Goal: Contribute content: Add original content to the website for others to see

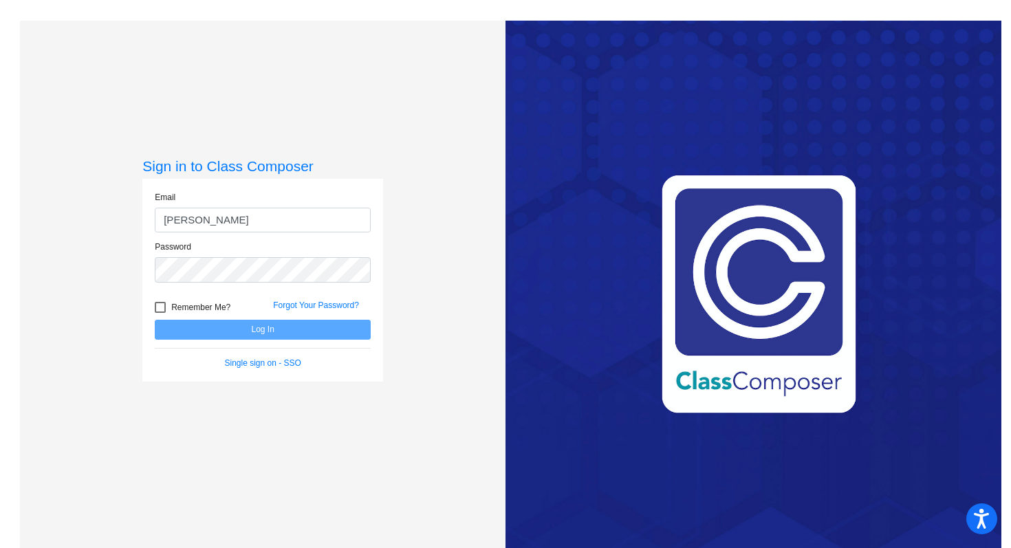
type input "[PERSON_NAME][EMAIL_ADDRESS][PERSON_NAME][DOMAIN_NAME]"
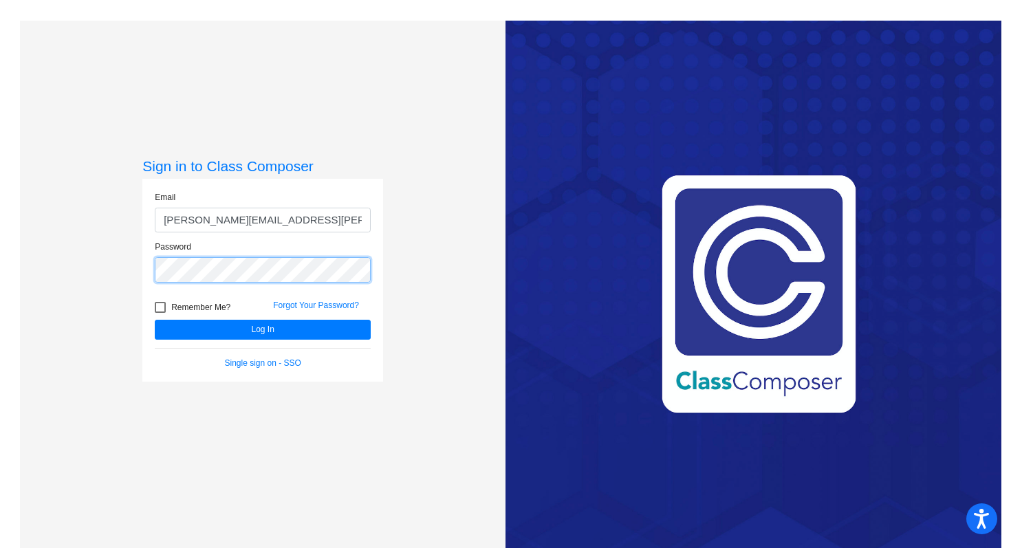
click at [155, 320] on button "Log In" at bounding box center [263, 330] width 216 height 20
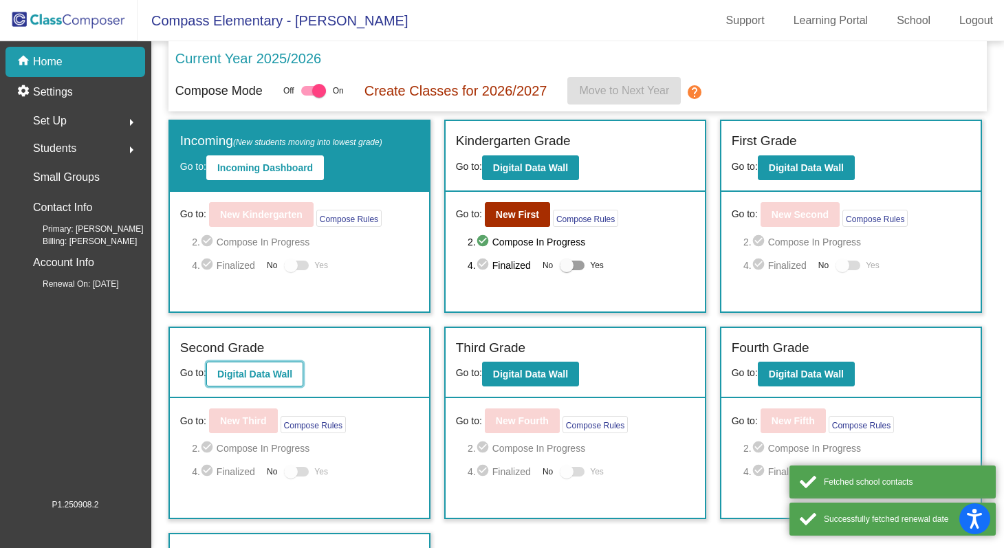
click at [274, 370] on b "Digital Data Wall" at bounding box center [254, 374] width 75 height 11
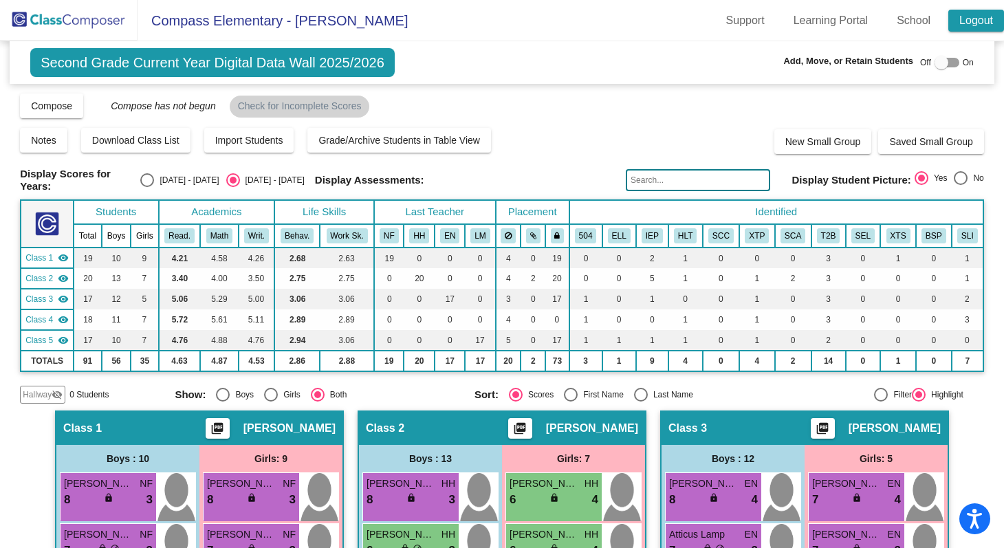
click at [970, 22] on link "Logout" at bounding box center [977, 21] width 56 height 22
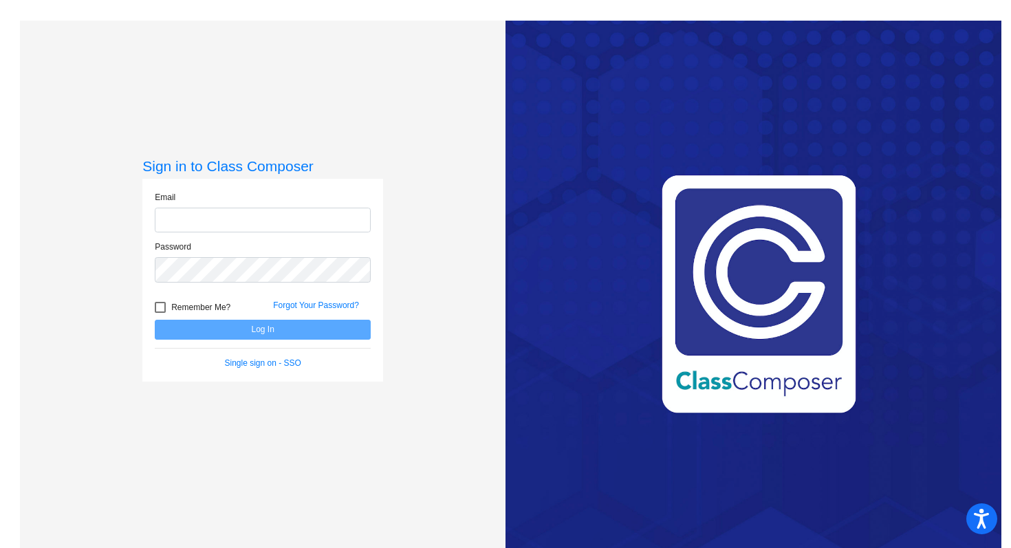
click at [206, 233] on div "Email" at bounding box center [262, 216] width 237 height 50
click at [205, 217] on input "email" at bounding box center [263, 220] width 216 height 25
type input "[PERSON_NAME][EMAIL_ADDRESS][PERSON_NAME][DOMAIN_NAME]"
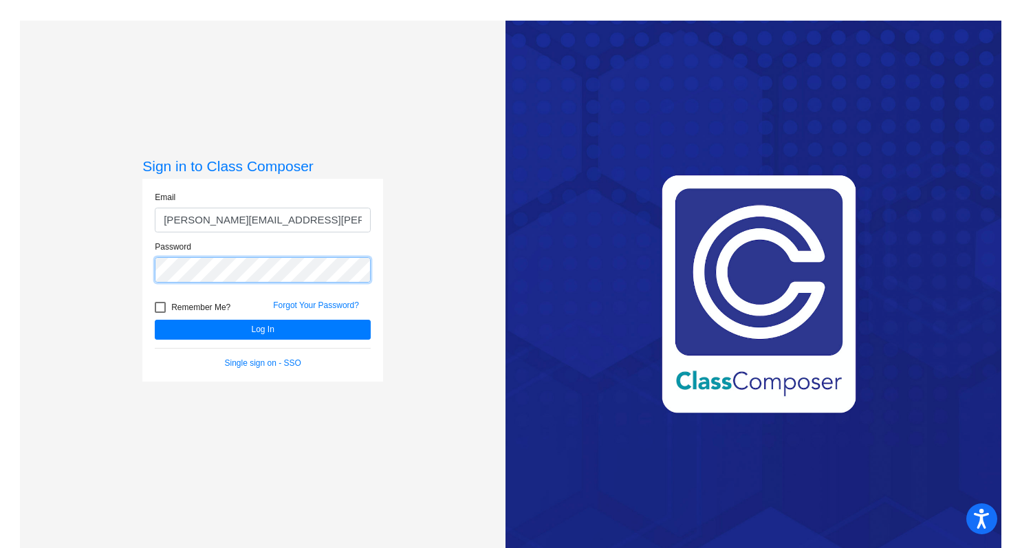
click at [155, 320] on button "Log In" at bounding box center [263, 330] width 216 height 20
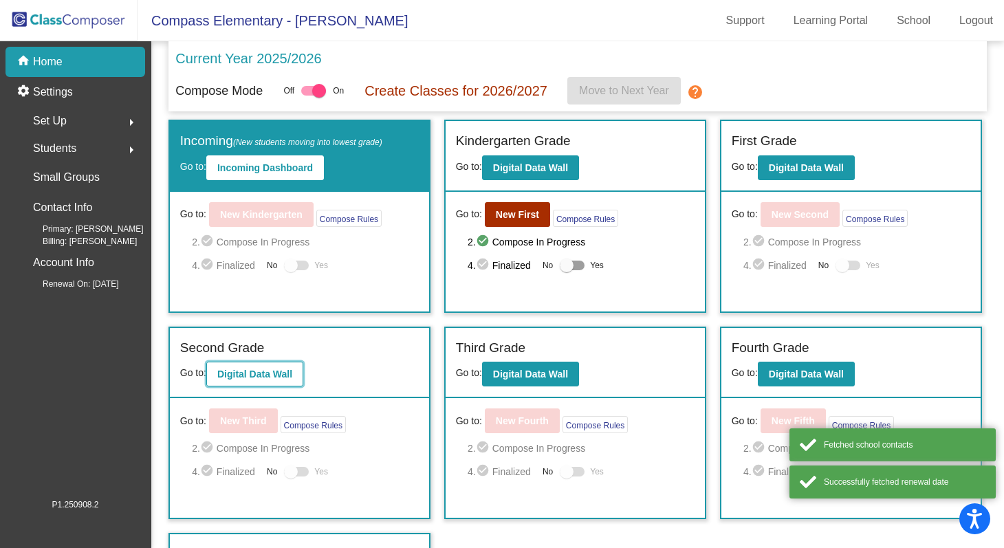
click at [276, 376] on b "Digital Data Wall" at bounding box center [254, 374] width 75 height 11
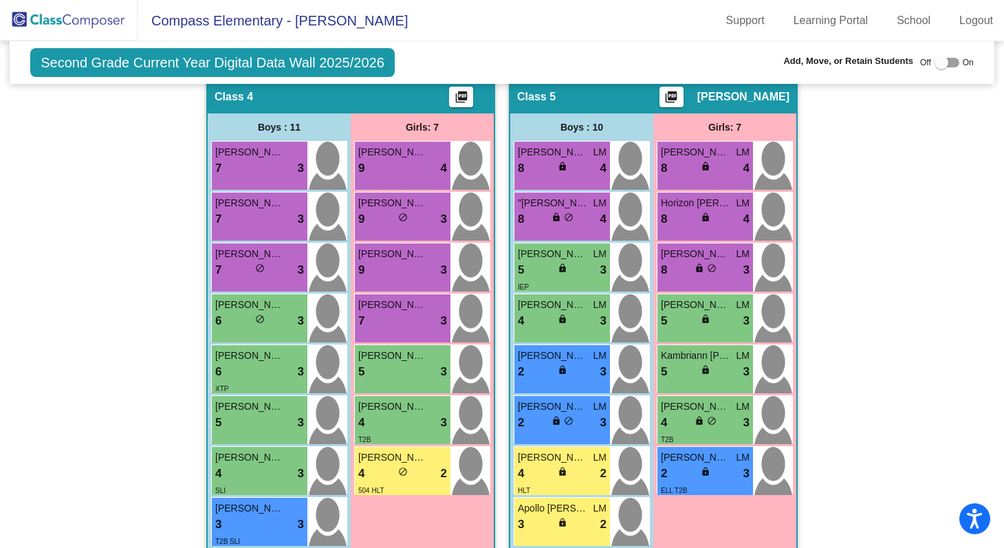
scroll to position [1081, 0]
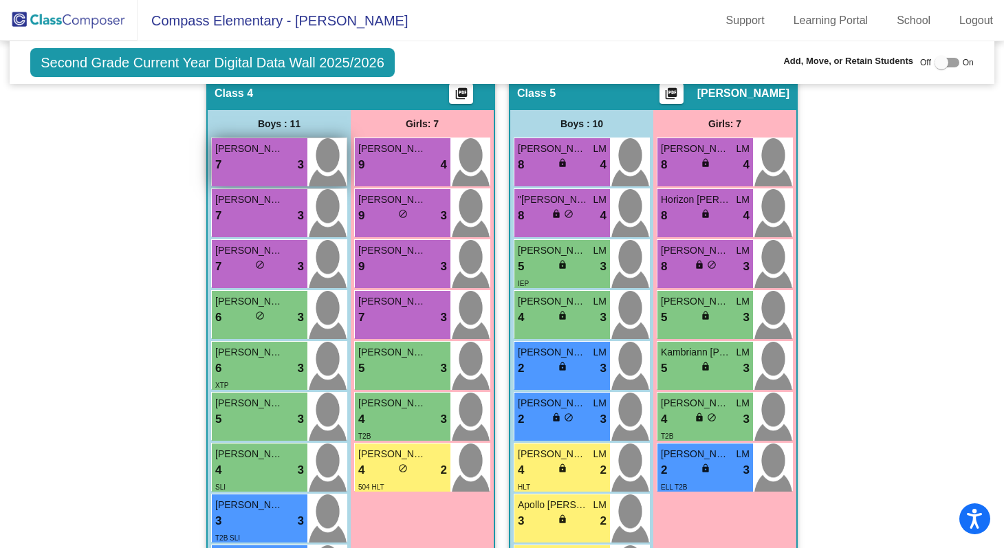
click at [261, 166] on div "7 lock do_not_disturb_alt 3" at bounding box center [259, 165] width 89 height 18
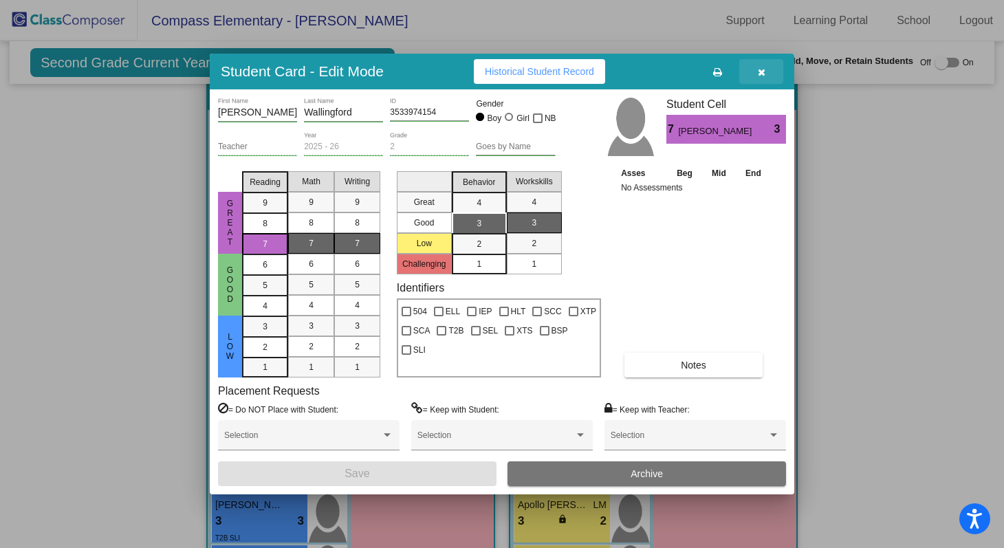
click at [760, 74] on icon "button" at bounding box center [762, 72] width 8 height 10
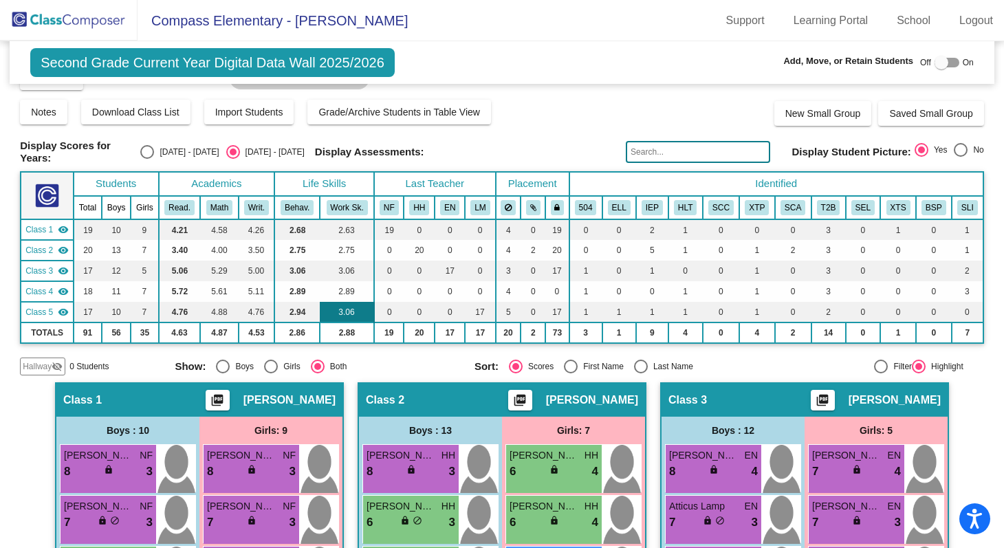
scroll to position [0, 0]
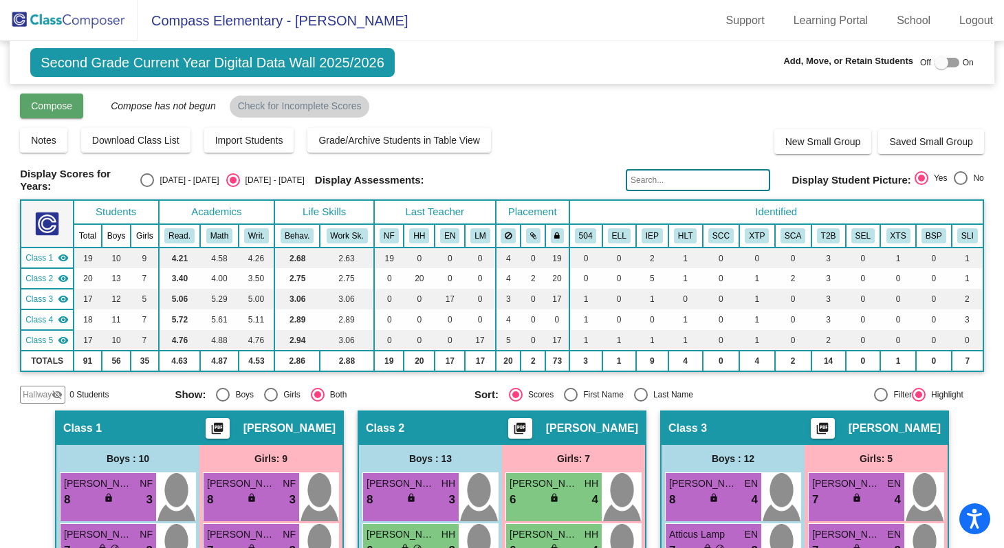
click at [78, 114] on button "Compose" at bounding box center [51, 106] width 63 height 25
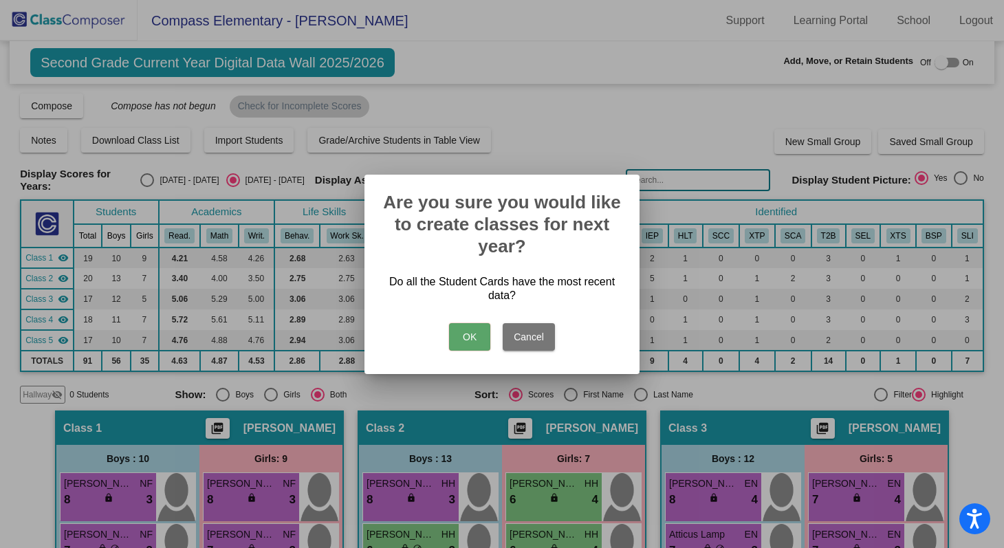
click at [468, 352] on div "OK Cancel" at bounding box center [502, 334] width 242 height 48
click at [474, 334] on button "OK" at bounding box center [469, 337] width 41 height 28
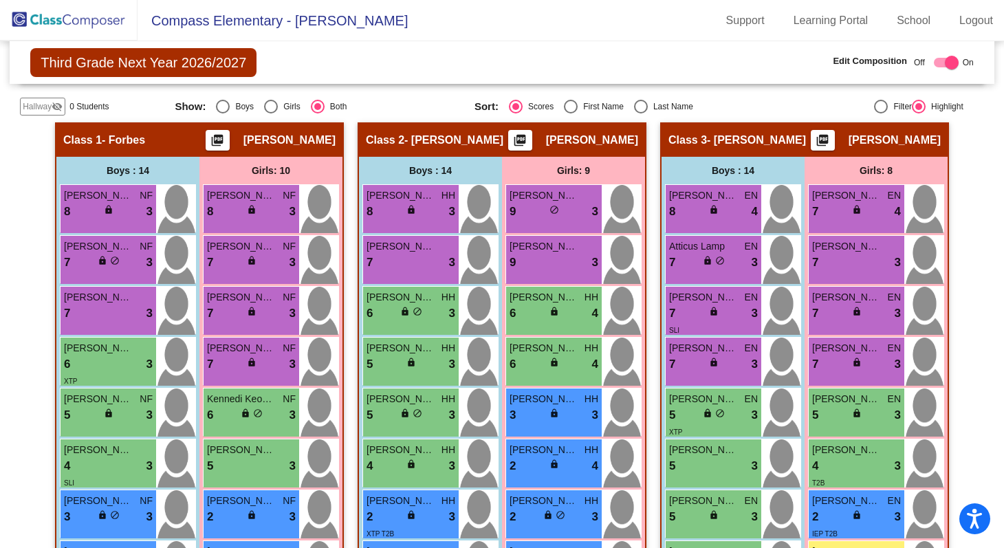
scroll to position [266, 0]
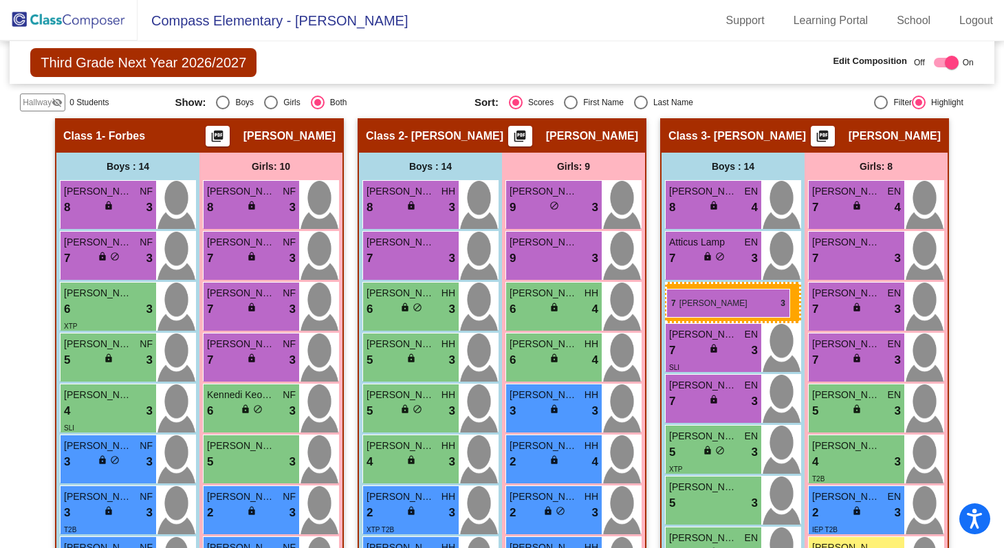
drag, startPoint x: 84, startPoint y: 305, endPoint x: 667, endPoint y: 289, distance: 582.9
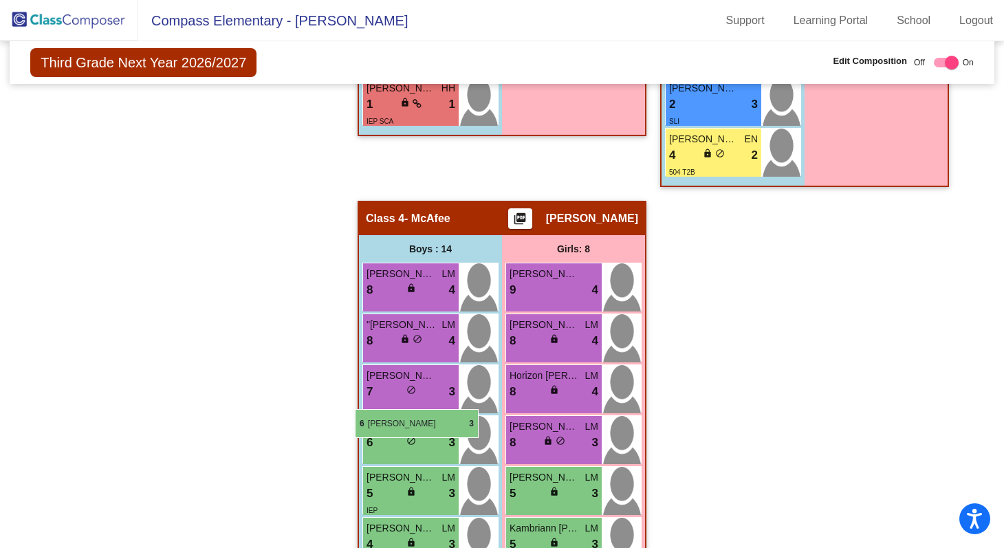
scroll to position [990, 0]
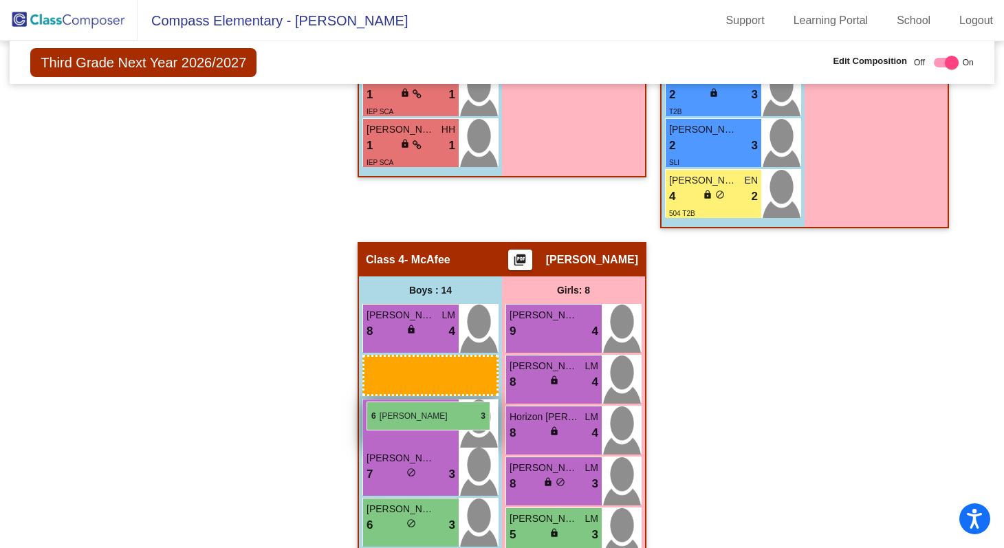
drag, startPoint x: 103, startPoint y: 303, endPoint x: 367, endPoint y: 401, distance: 281.3
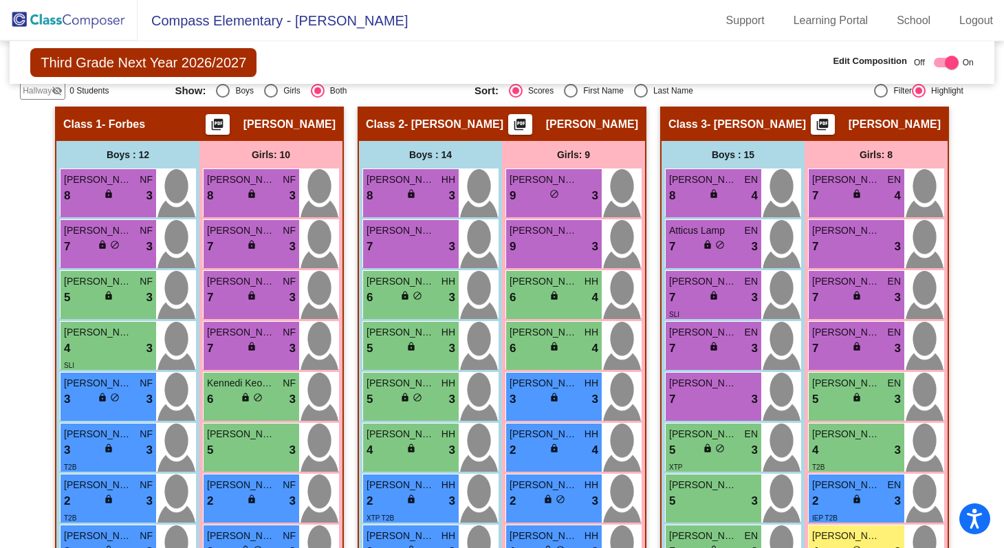
scroll to position [281, 0]
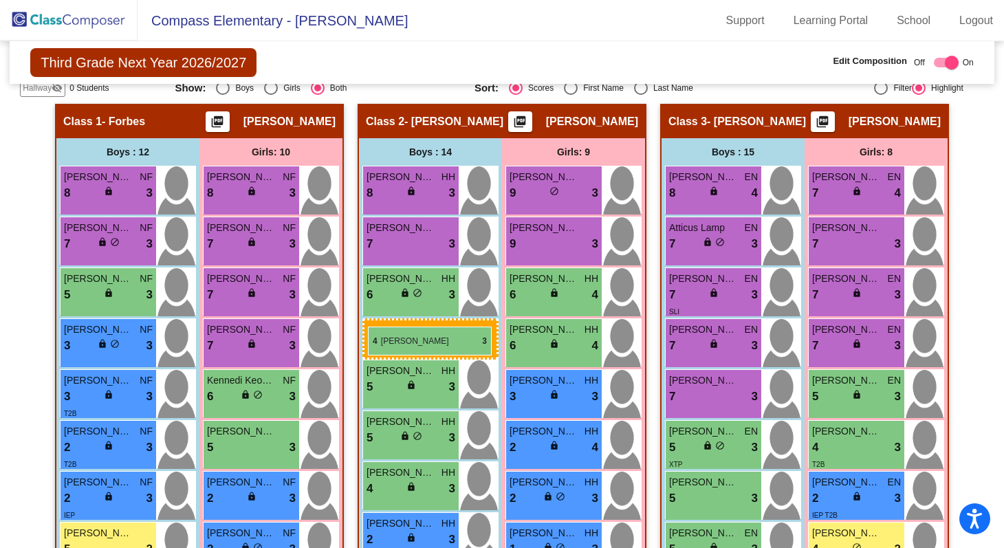
drag, startPoint x: 96, startPoint y: 338, endPoint x: 369, endPoint y: 327, distance: 272.7
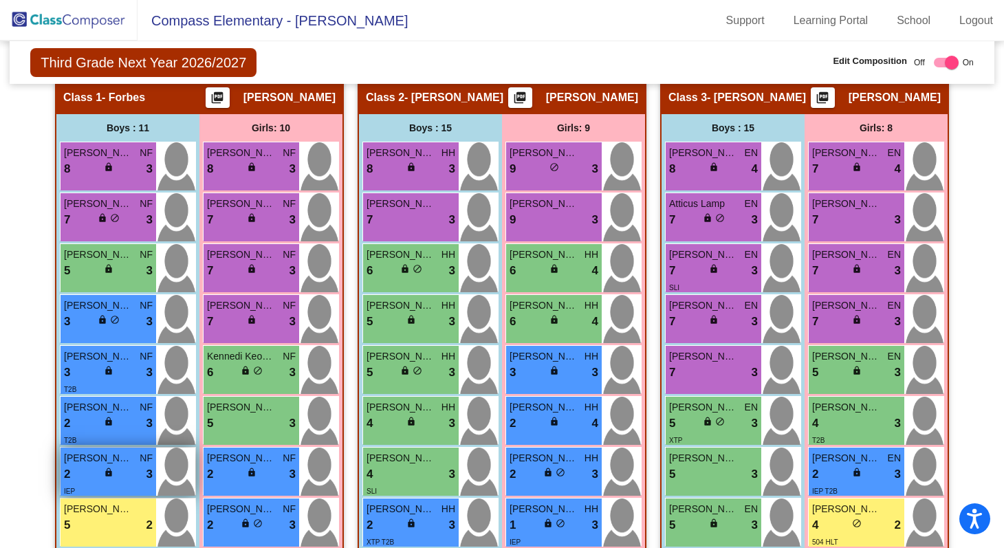
scroll to position [305, 0]
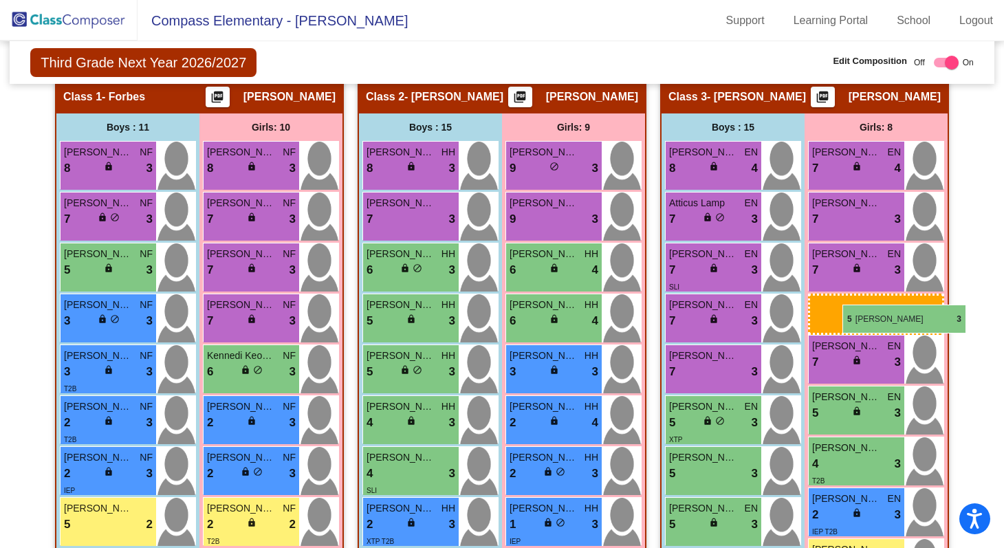
drag, startPoint x: 233, startPoint y: 421, endPoint x: 842, endPoint y: 304, distance: 620.0
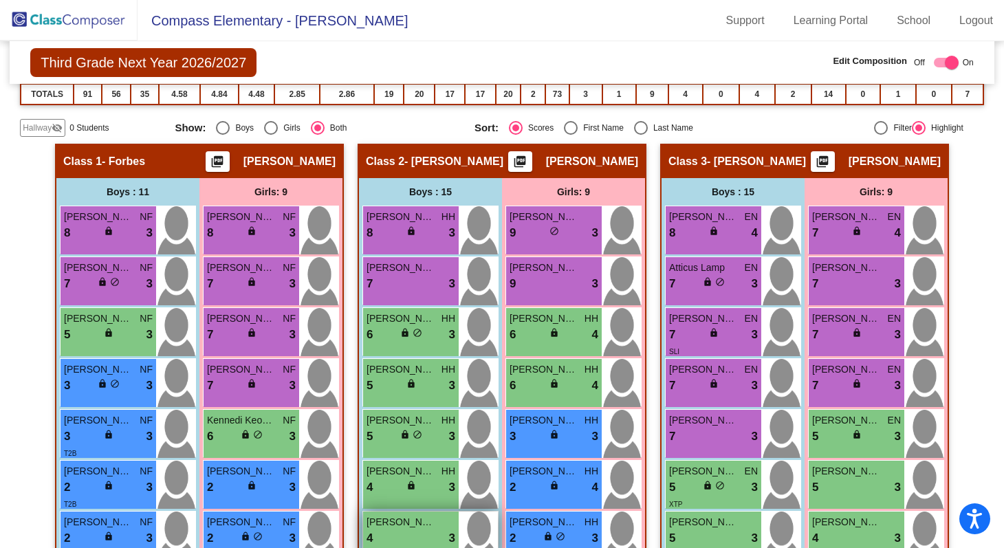
scroll to position [241, 0]
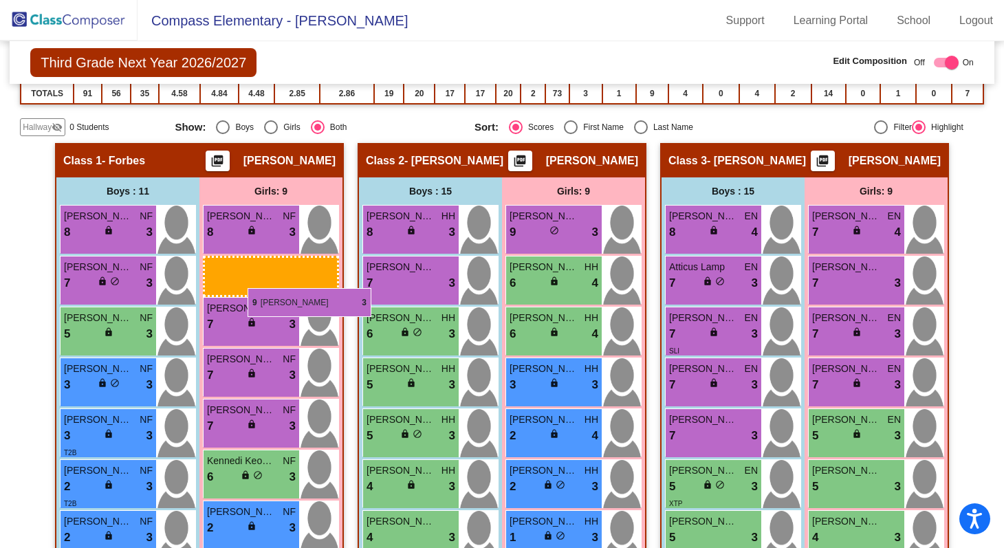
drag, startPoint x: 562, startPoint y: 272, endPoint x: 248, endPoint y: 288, distance: 314.8
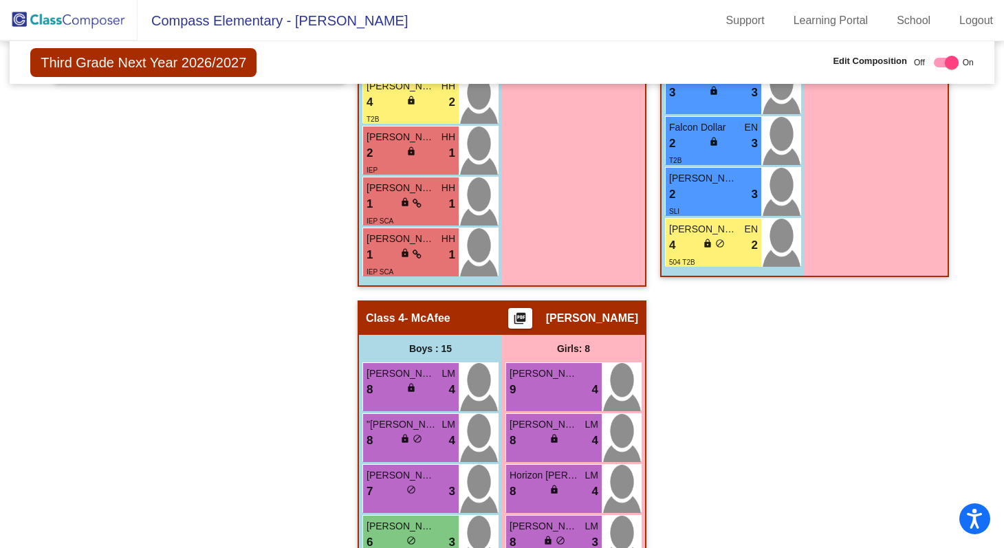
scroll to position [940, 0]
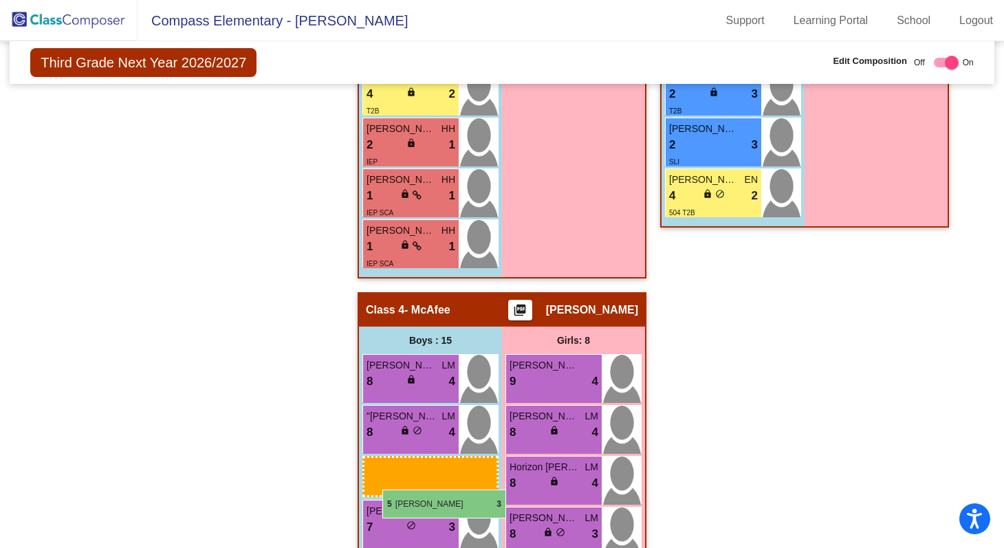
drag, startPoint x: 715, startPoint y: 305, endPoint x: 380, endPoint y: 489, distance: 382.7
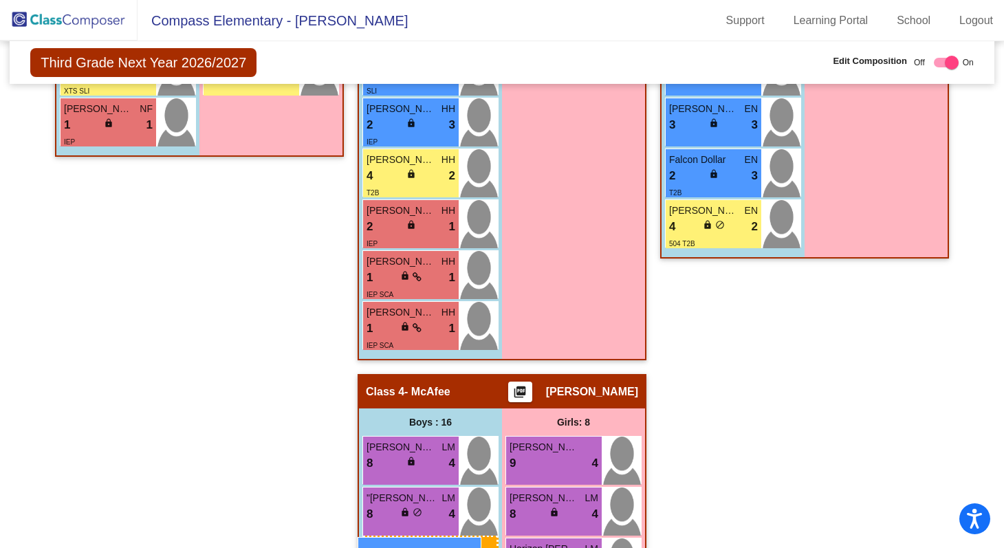
scroll to position [891, 0]
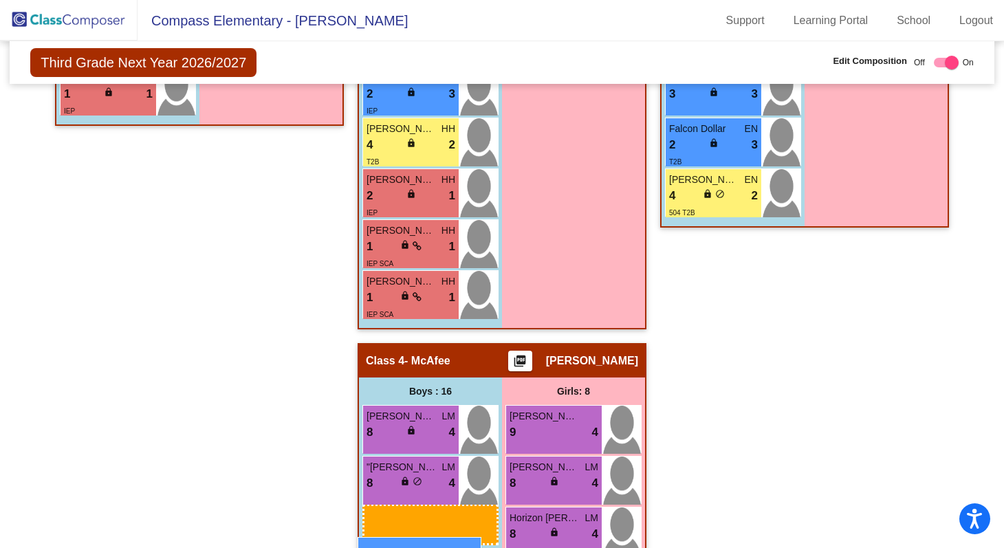
drag, startPoint x: 683, startPoint y: 360, endPoint x: 358, endPoint y: 536, distance: 370.0
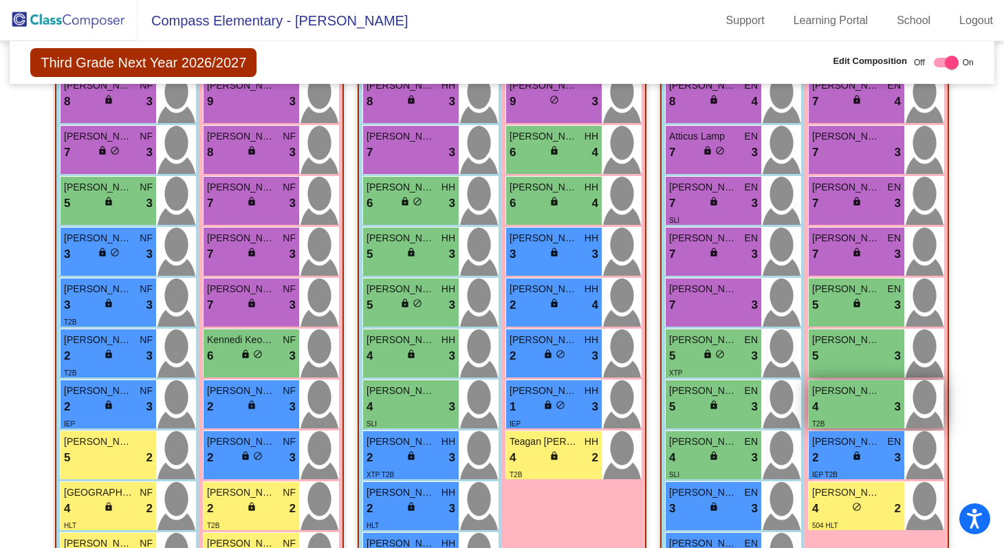
scroll to position [384, 0]
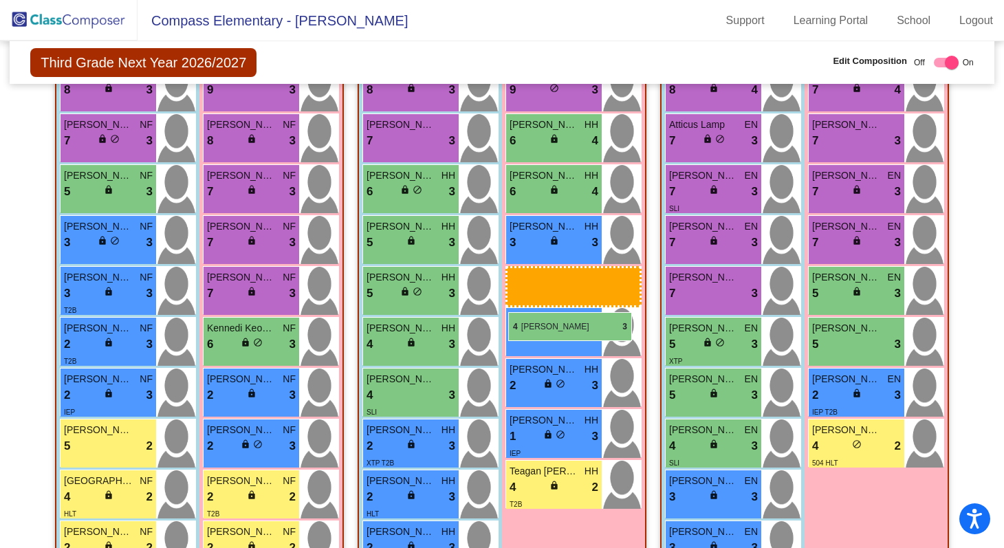
drag, startPoint x: 845, startPoint y: 389, endPoint x: 499, endPoint y: 285, distance: 360.8
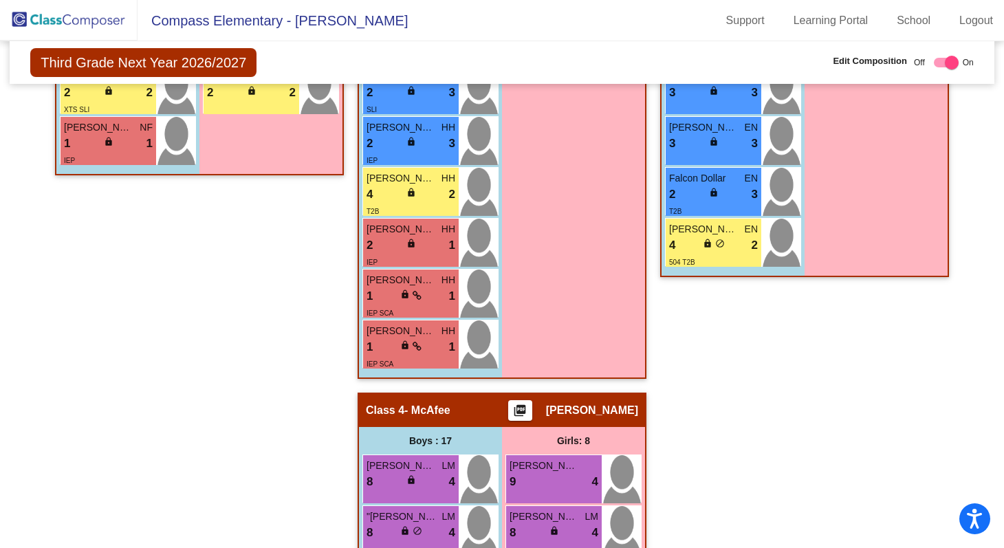
scroll to position [832, 0]
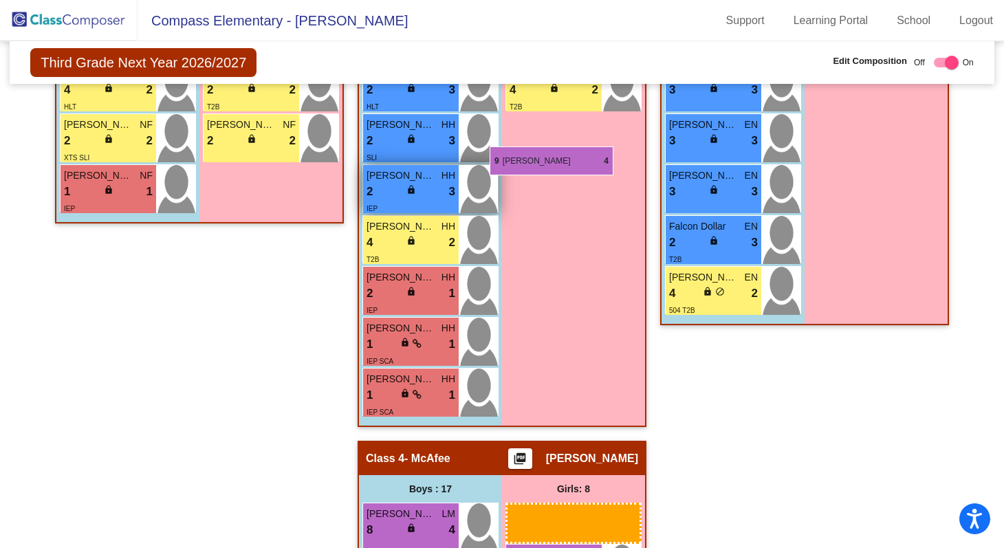
drag, startPoint x: 544, startPoint y: 495, endPoint x: 490, endPoint y: 146, distance: 353.7
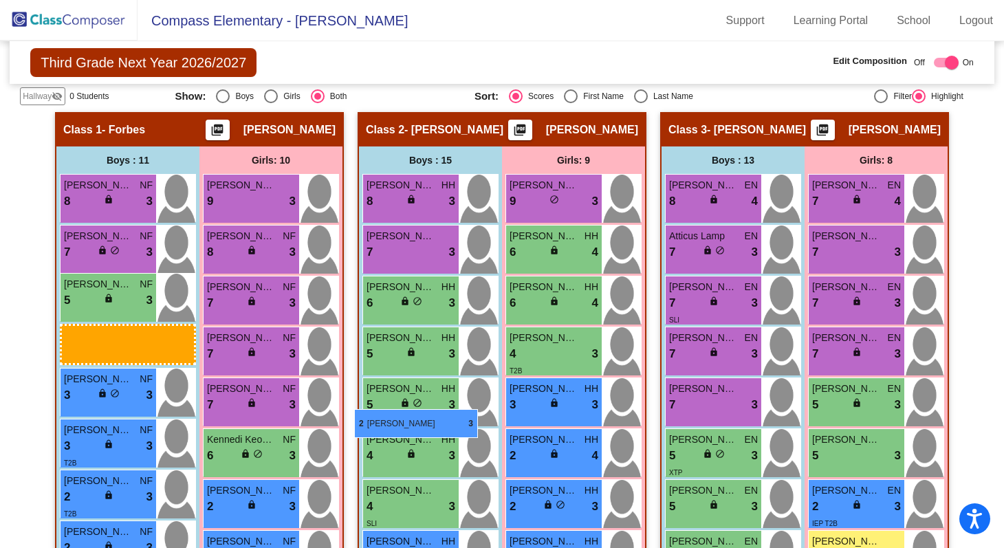
scroll to position [258, 0]
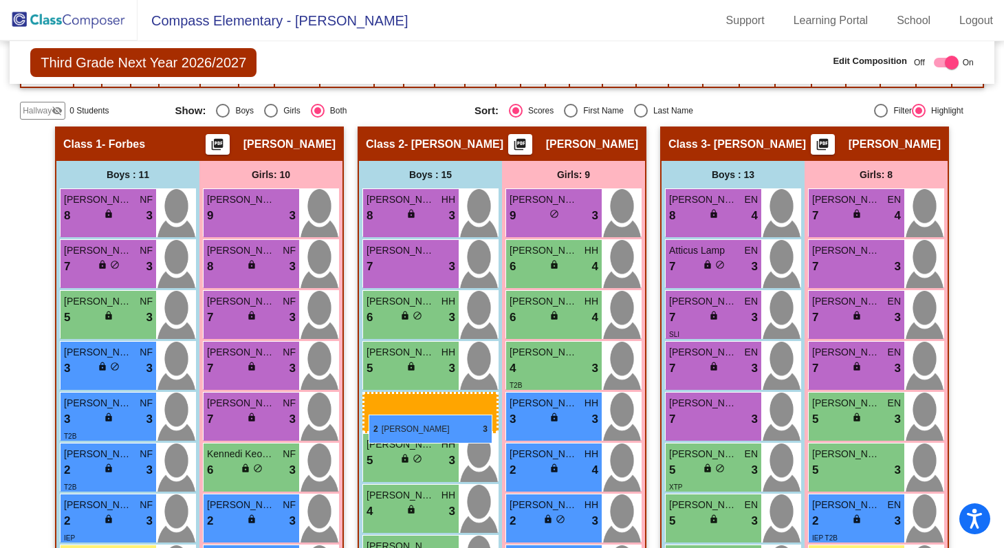
drag, startPoint x: 490, startPoint y: 146, endPoint x: 371, endPoint y: 415, distance: 294.1
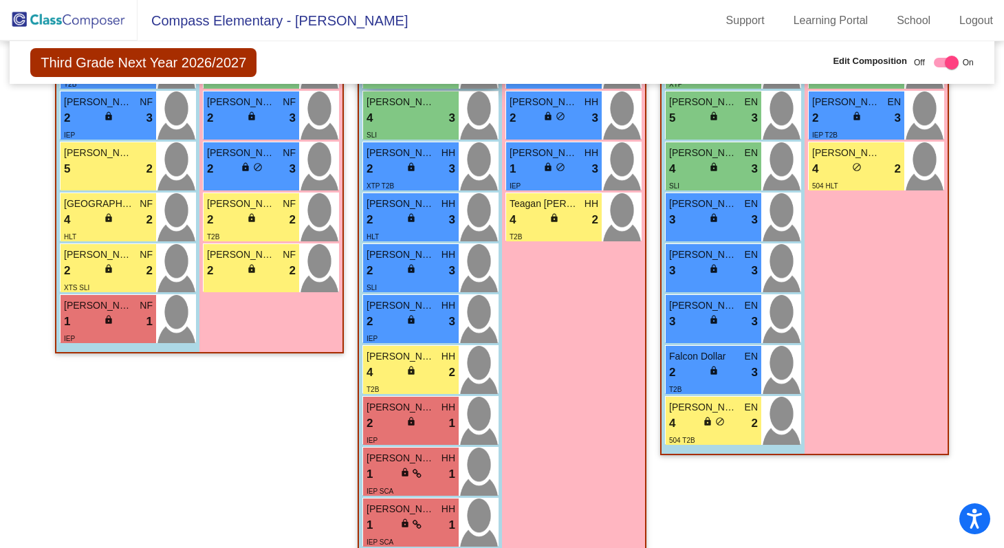
scroll to position [709, 0]
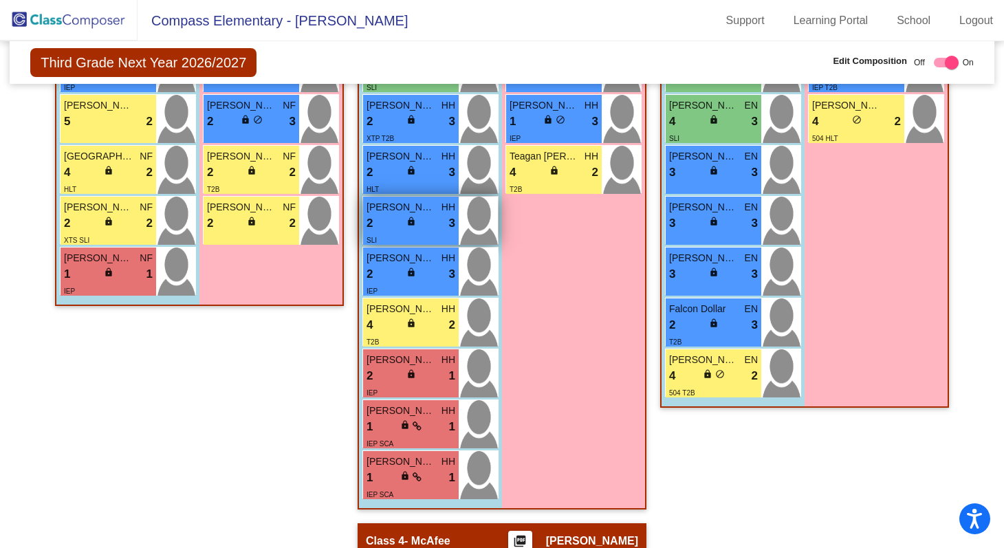
click at [404, 235] on div "SLI" at bounding box center [411, 240] width 89 height 14
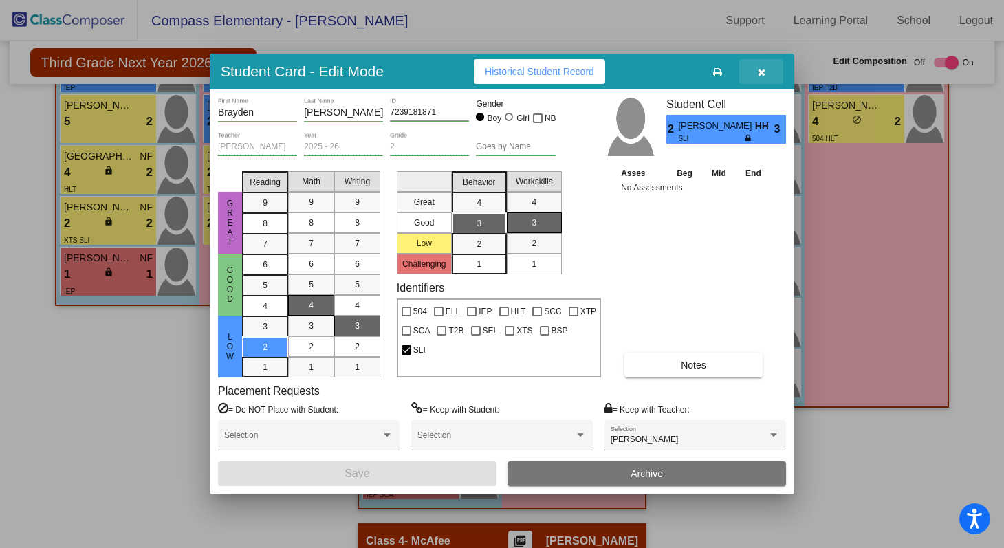
click at [760, 78] on button "button" at bounding box center [762, 71] width 44 height 25
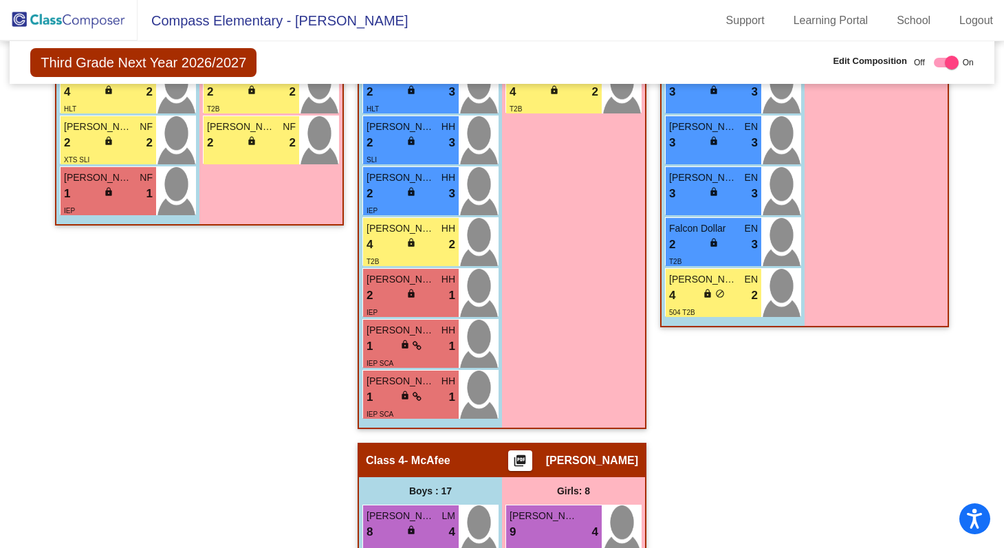
scroll to position [802, 0]
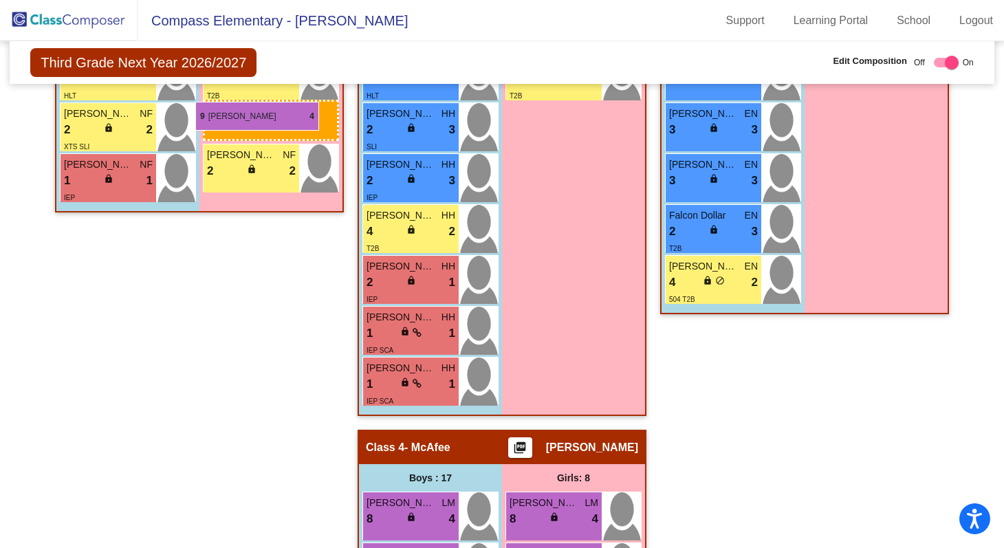
drag, startPoint x: 564, startPoint y: 518, endPoint x: 195, endPoint y: 101, distance: 556.6
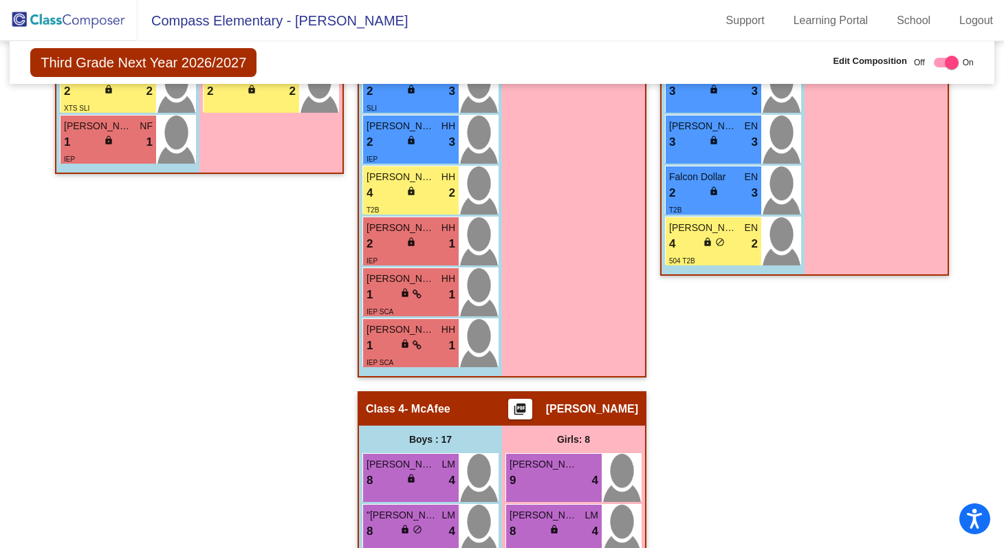
scroll to position [858, 0]
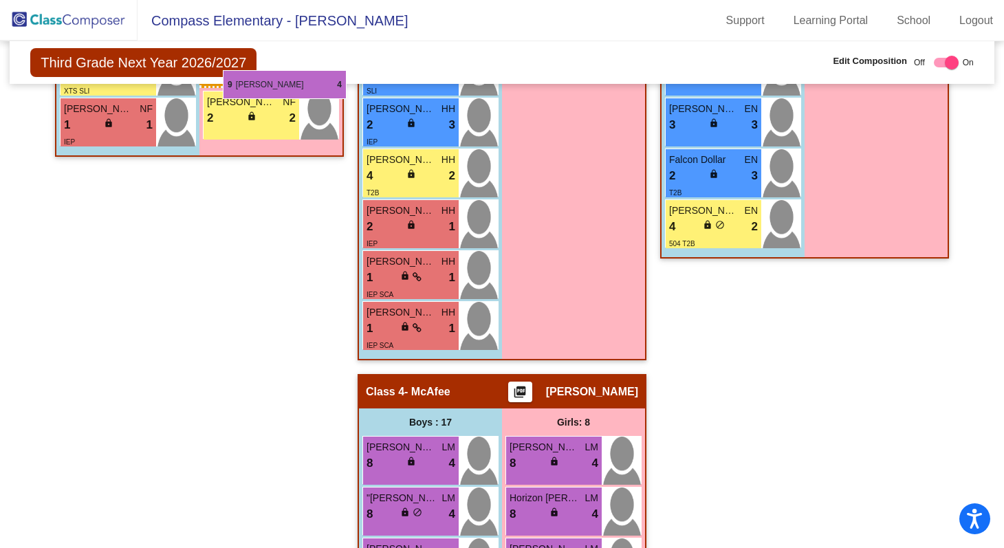
drag, startPoint x: 530, startPoint y: 457, endPoint x: 223, endPoint y: 70, distance: 493.6
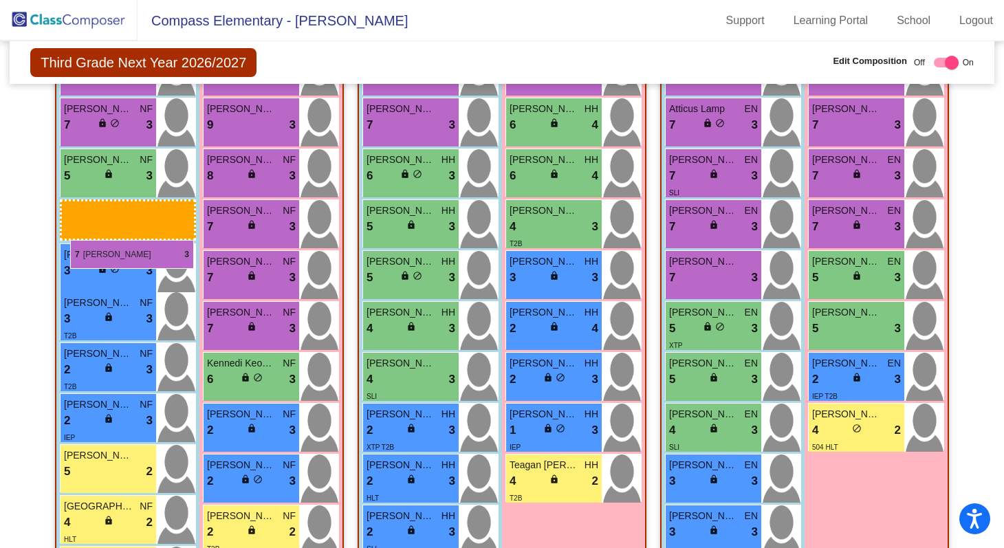
scroll to position [395, 0]
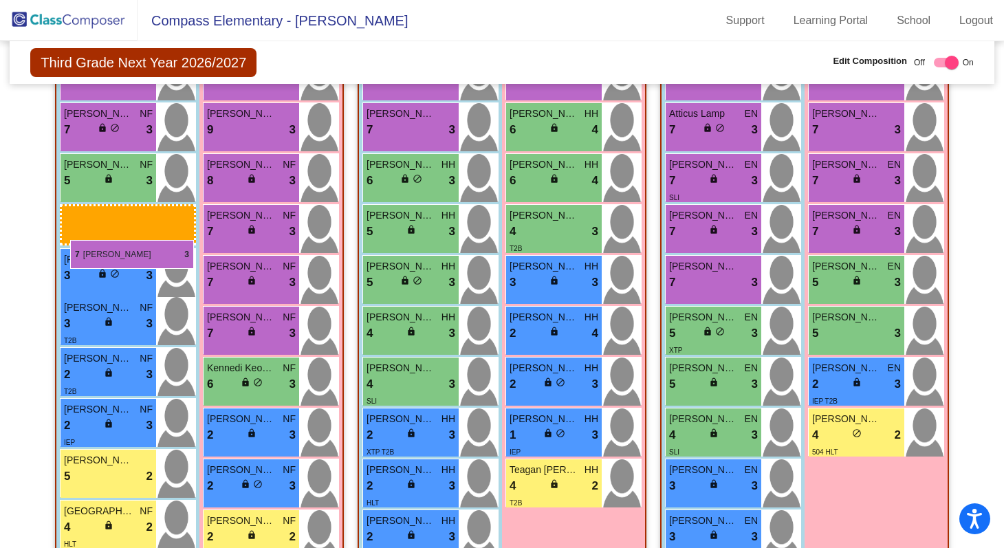
drag, startPoint x: 382, startPoint y: 276, endPoint x: 70, endPoint y: 240, distance: 313.7
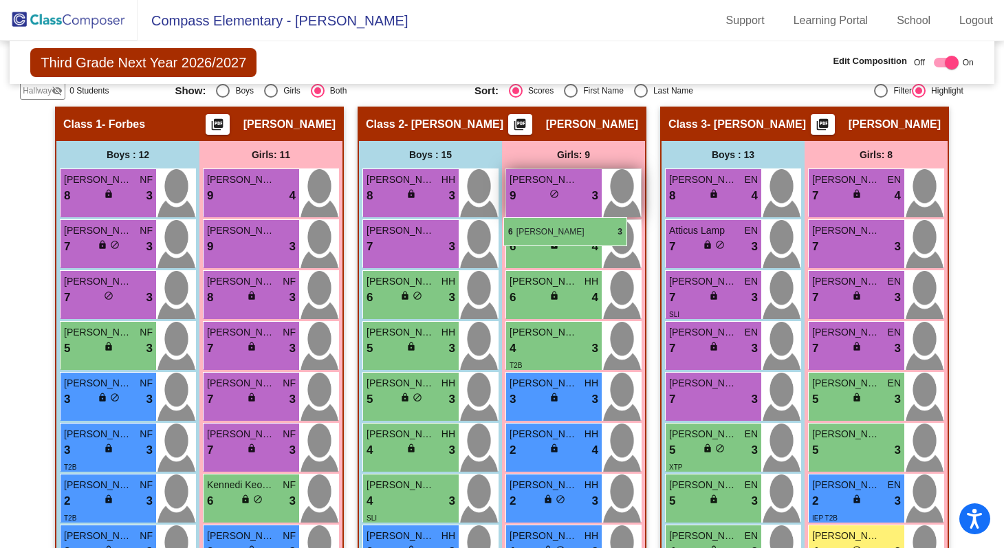
scroll to position [242, 0]
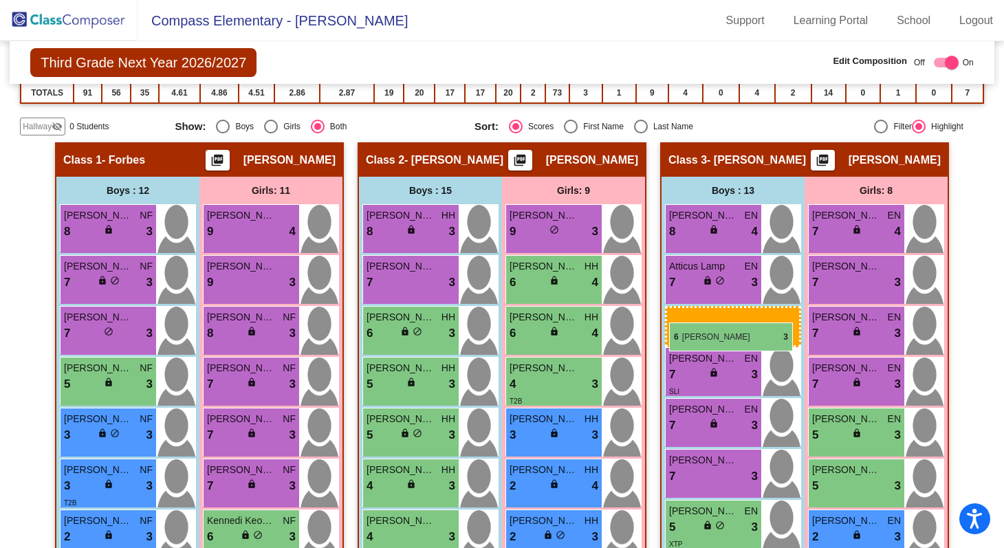
drag, startPoint x: 398, startPoint y: 358, endPoint x: 669, endPoint y: 323, distance: 274.1
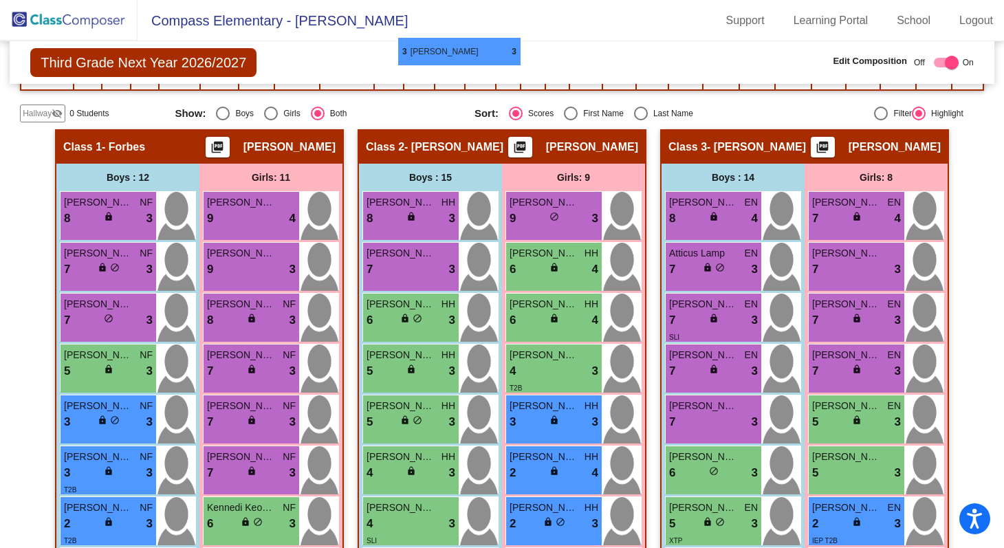
scroll to position [247, 0]
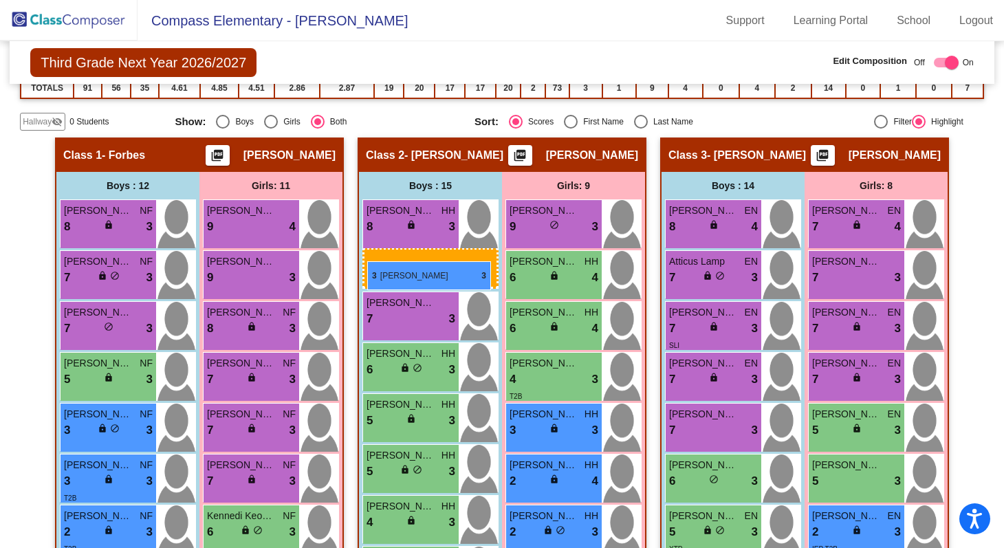
drag, startPoint x: 418, startPoint y: 376, endPoint x: 367, endPoint y: 261, distance: 126.0
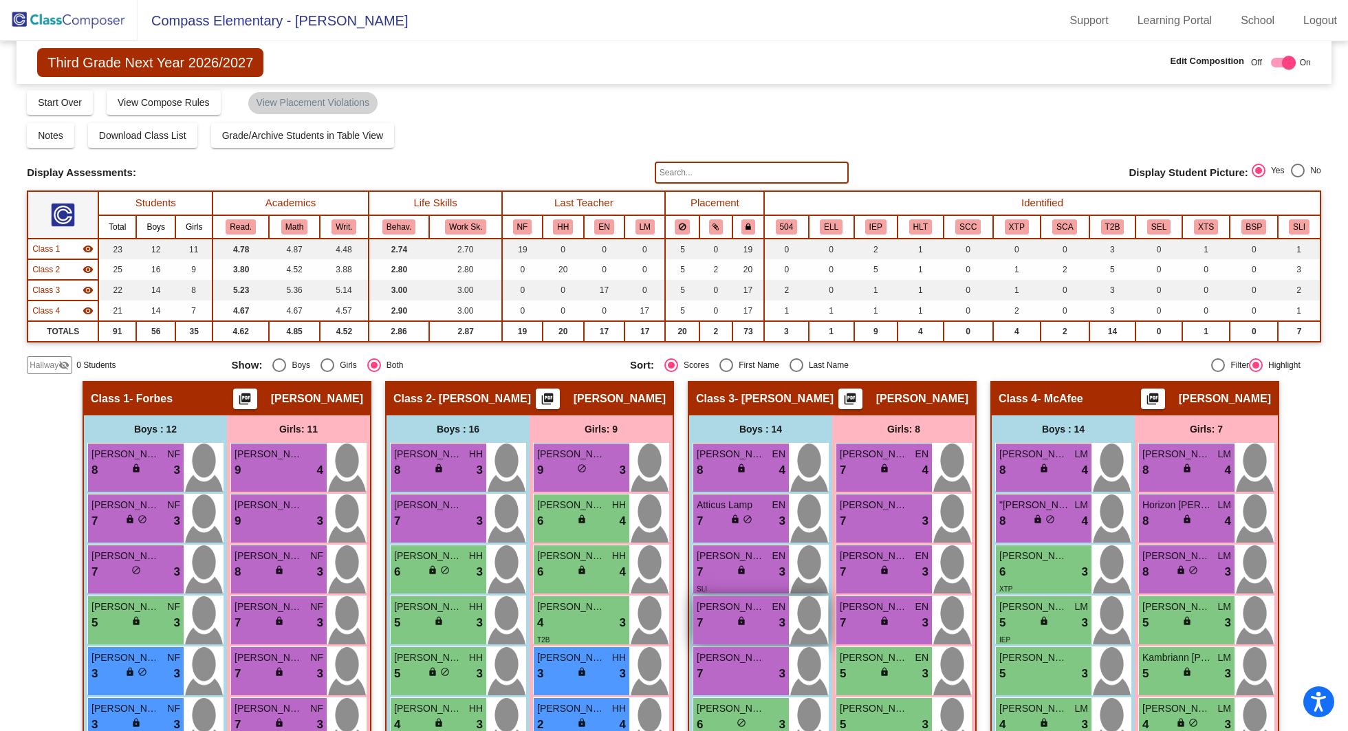
scroll to position [0, 0]
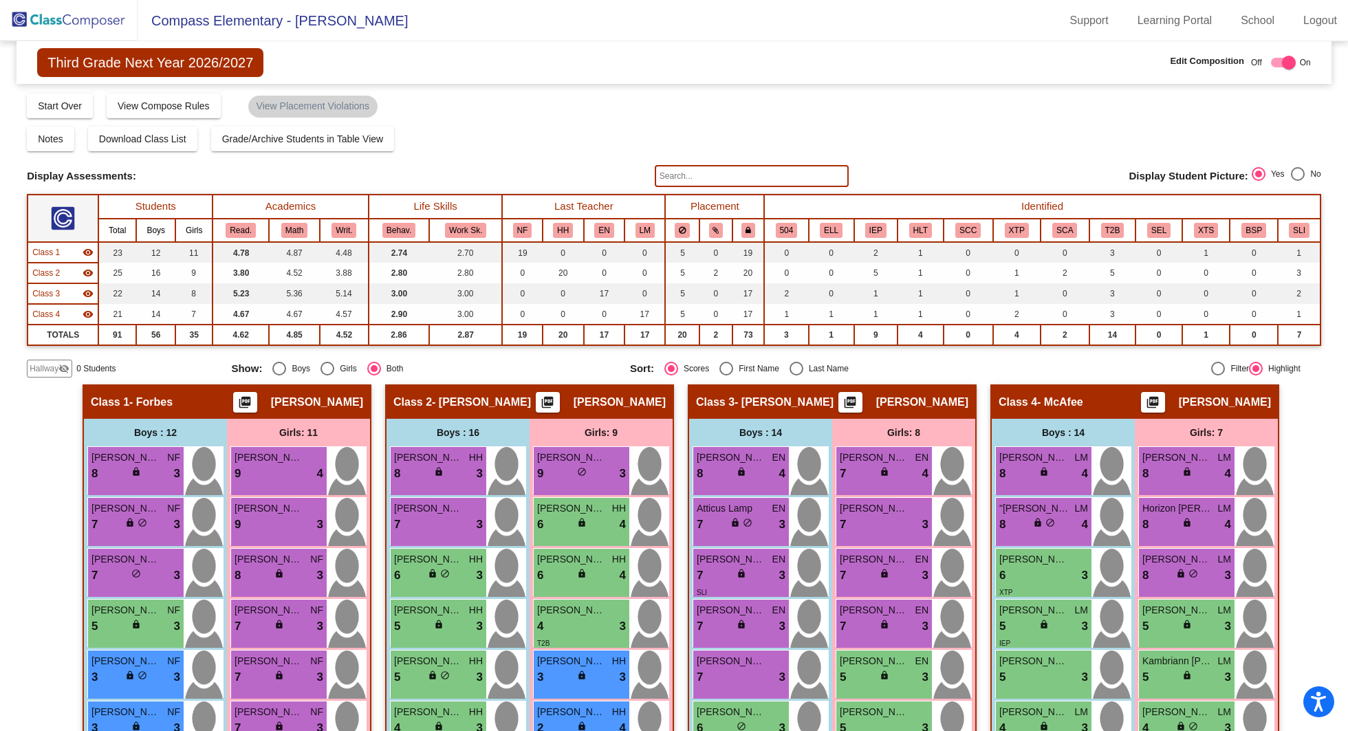
click at [969, 109] on div "Compose Start Over Submit Classes Compose has been submitted Check for Incomple…" at bounding box center [674, 105] width 1295 height 26
click at [1011, 22] on link "Logout" at bounding box center [1321, 21] width 56 height 22
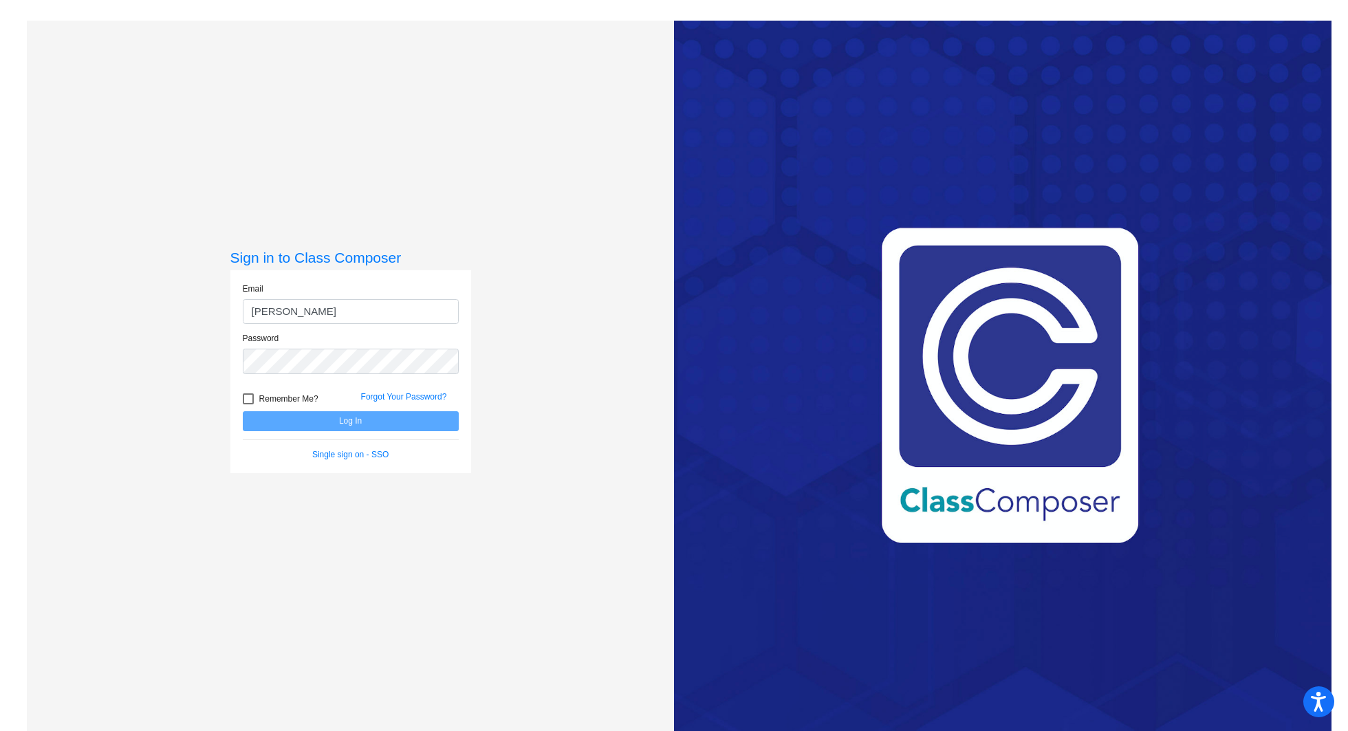
type input "[PERSON_NAME][EMAIL_ADDRESS][PERSON_NAME][DOMAIN_NAME]"
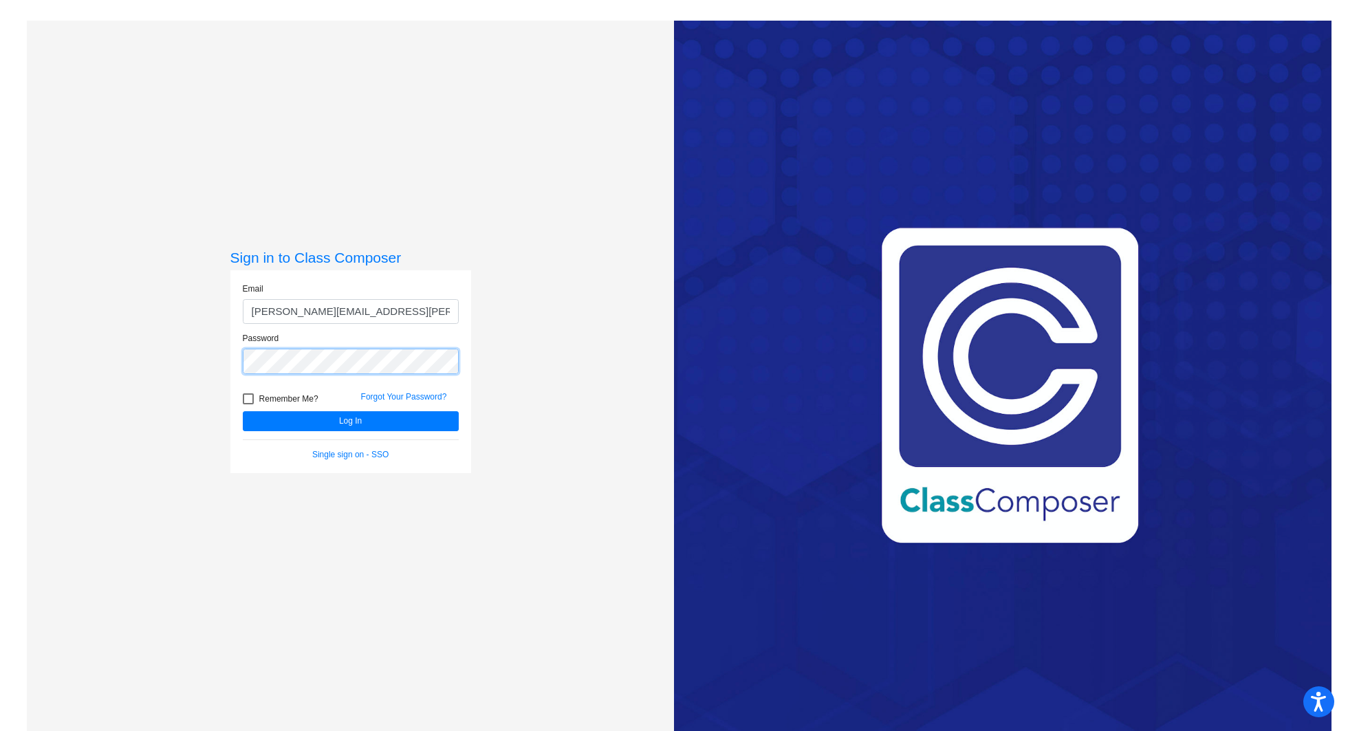
click at [243, 411] on button "Log In" at bounding box center [351, 421] width 216 height 20
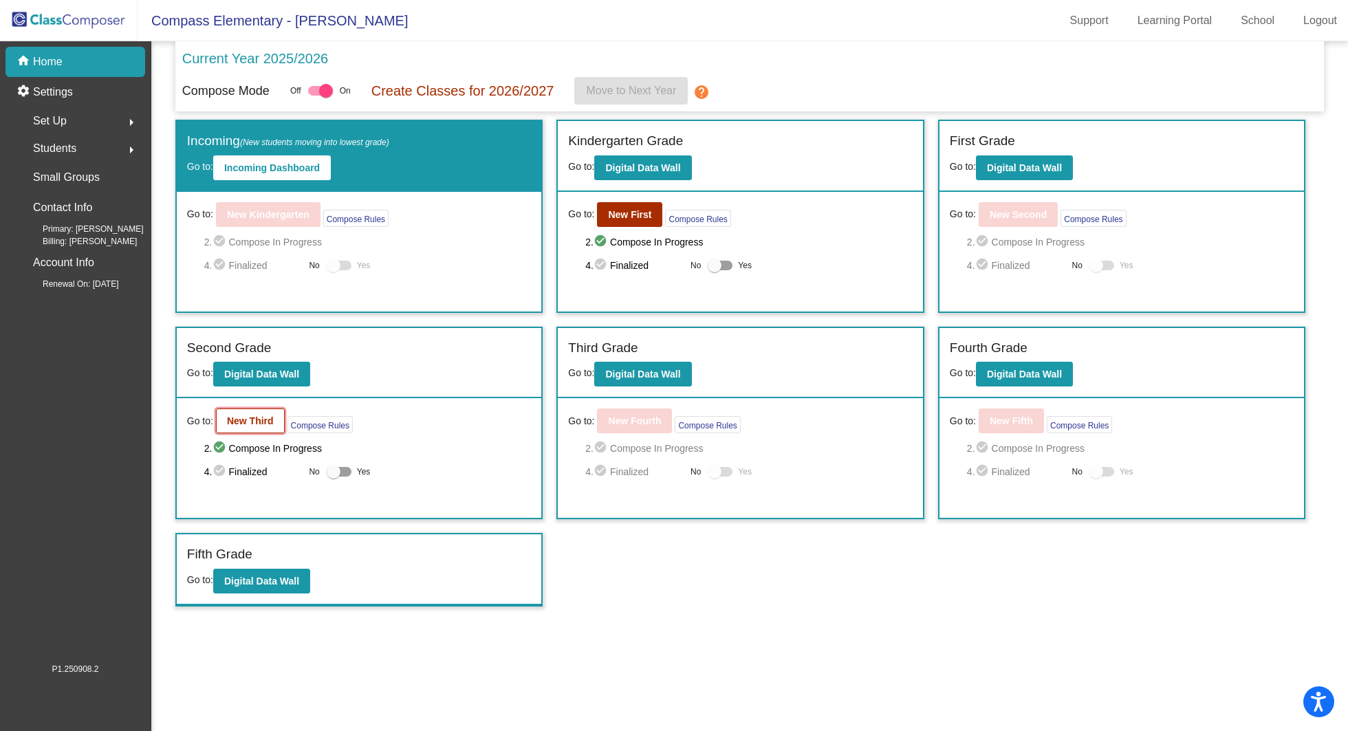
click at [254, 420] on b "New Third" at bounding box center [250, 421] width 47 height 11
